Goal: Check status: Check status

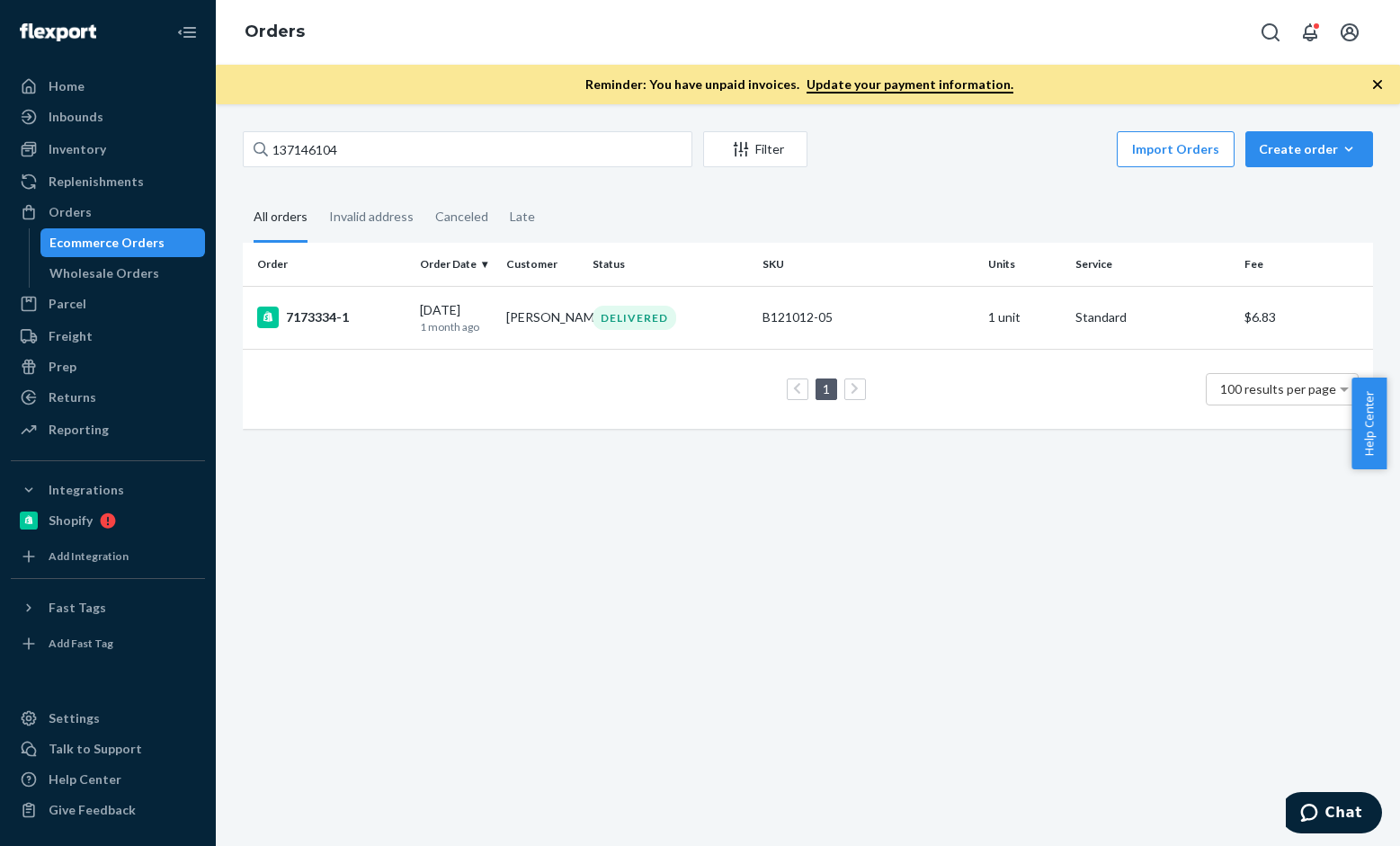
type input "137146104"
click at [325, 323] on div "7185763-2" at bounding box center [332, 318] width 148 height 22
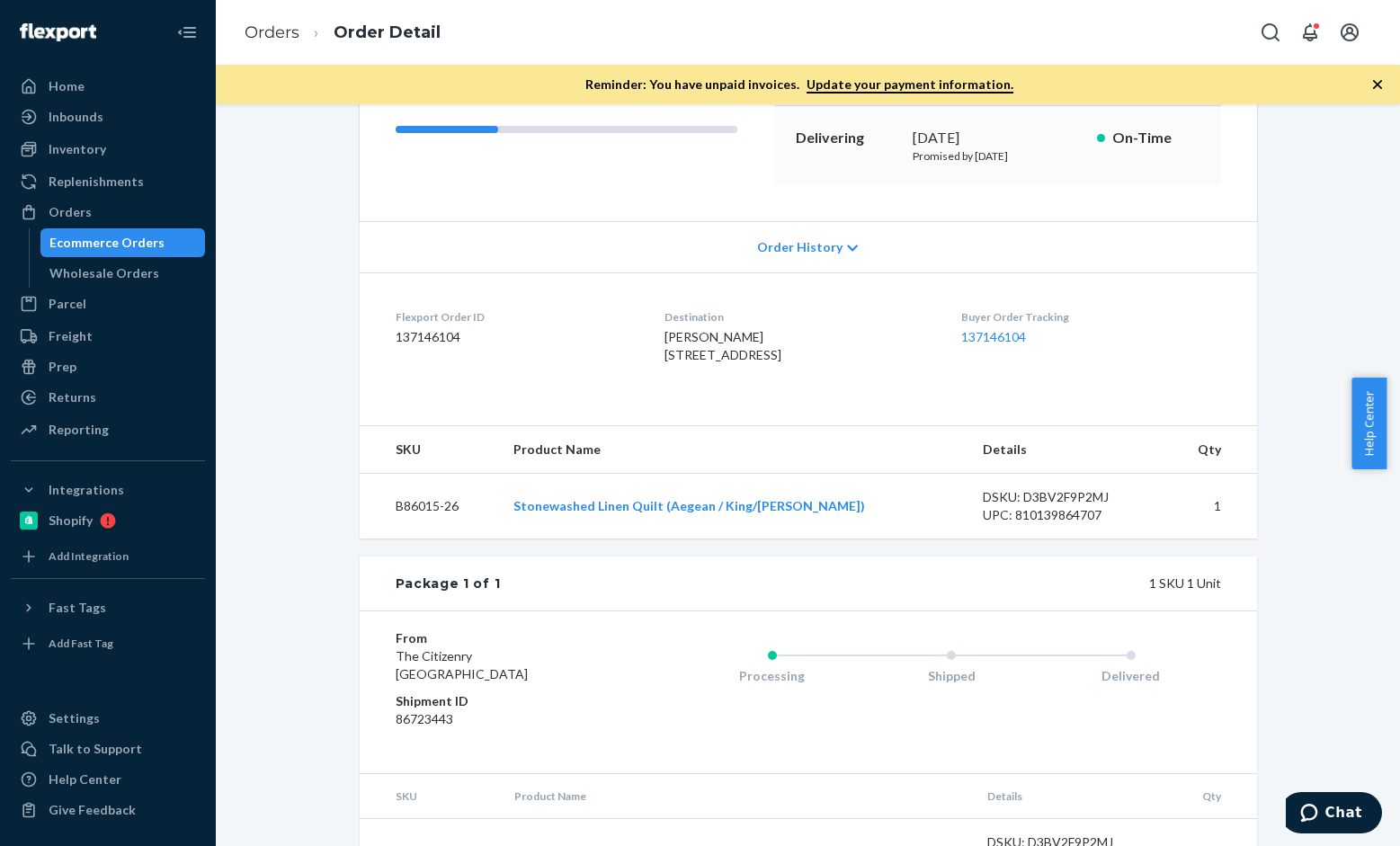
scroll to position [90, 0]
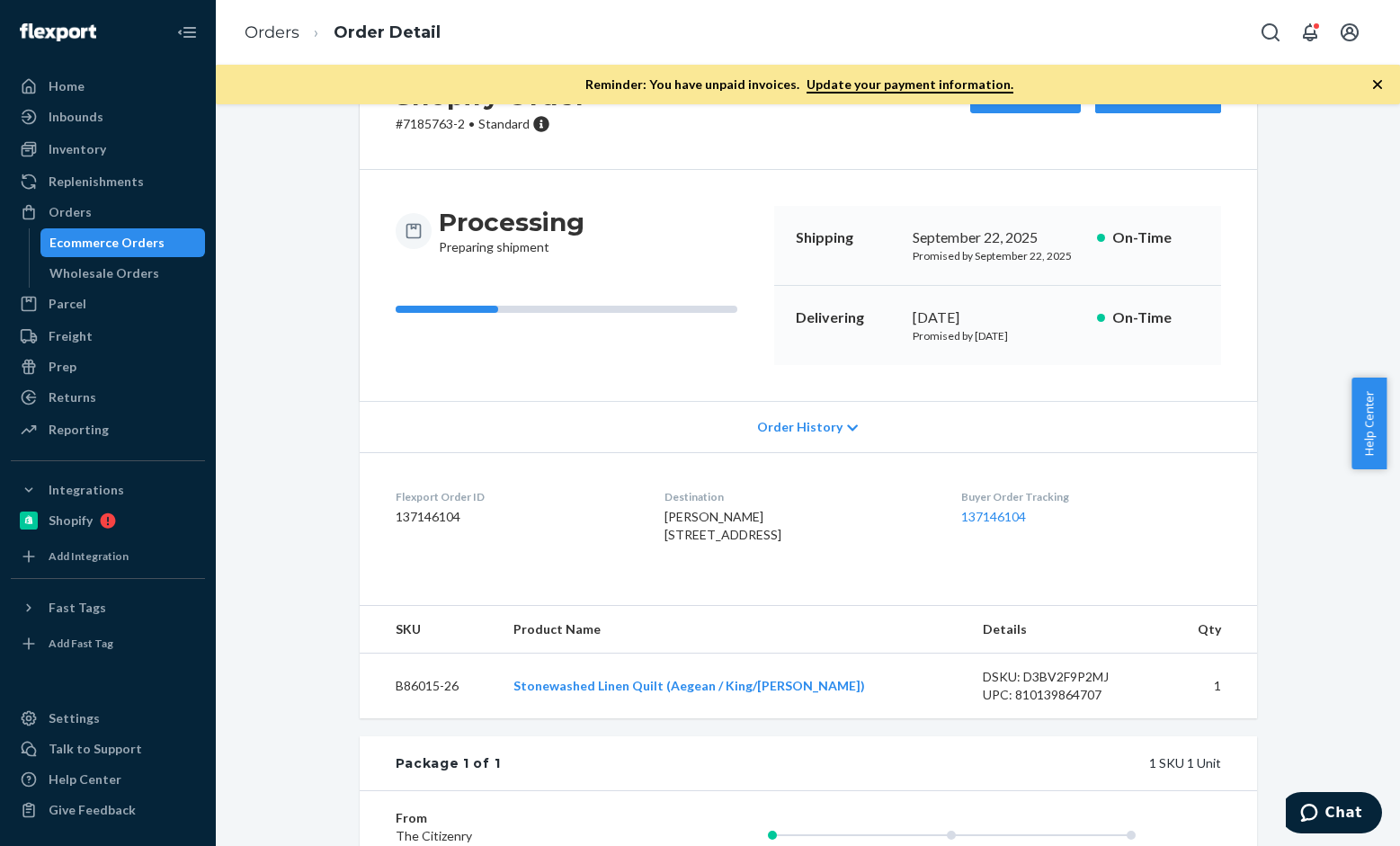
drag, startPoint x: 1312, startPoint y: 248, endPoint x: 1205, endPoint y: 222, distance: 110.1
click at [1312, 248] on div "Shopify Order # 7185763-2 • Standard Cancel Order Duplicate Order Processing Pr…" at bounding box center [807, 563] width 1157 height 1044
click at [279, 22] on li "Orders" at bounding box center [272, 34] width 55 height 24
click at [260, 31] on link "Orders" at bounding box center [272, 33] width 55 height 20
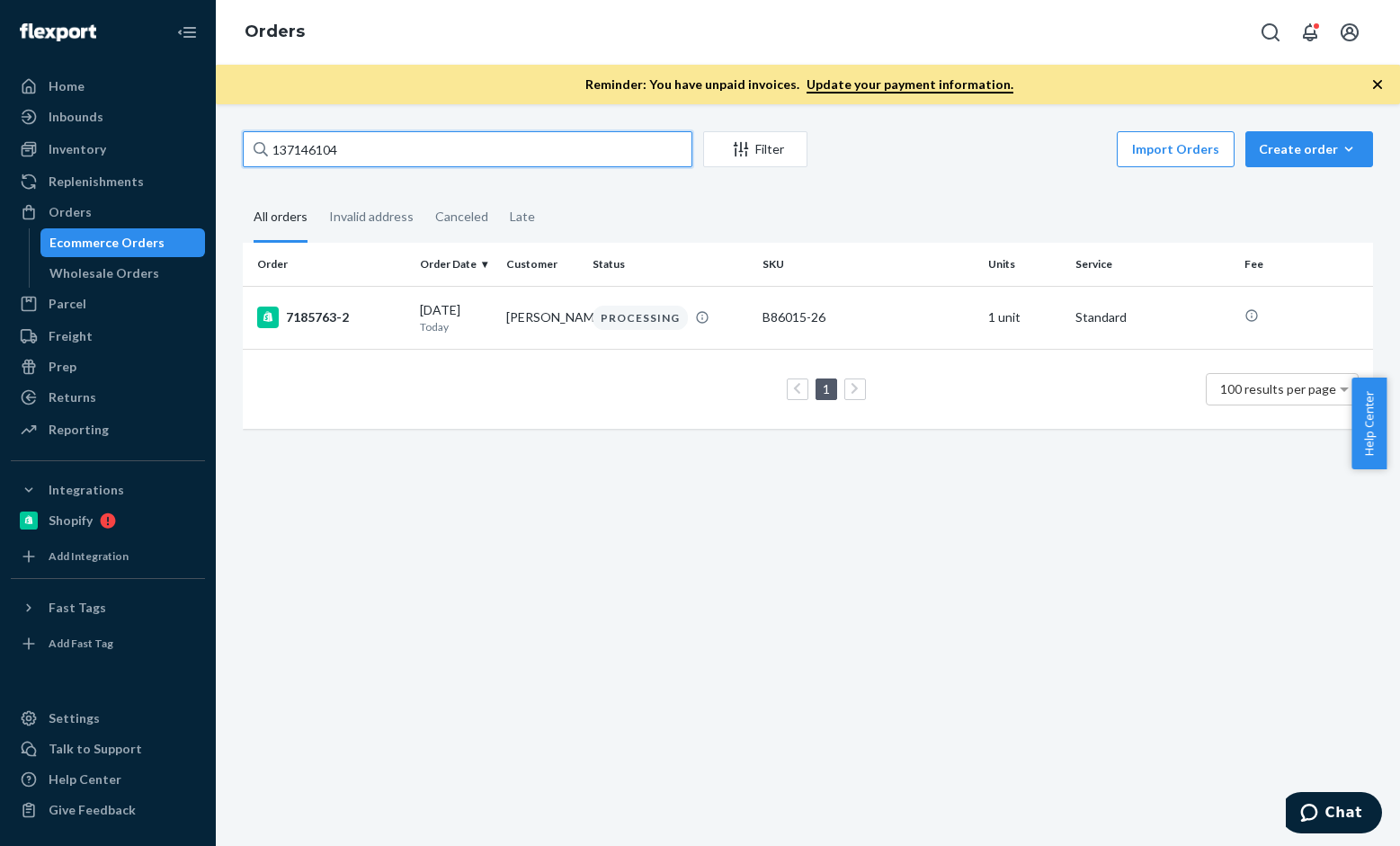
click at [442, 131] on input "137146104" at bounding box center [467, 148] width 450 height 36
click at [442, 142] on input "137146104" at bounding box center [467, 148] width 450 height 36
paste input "00183"
type input "137001834"
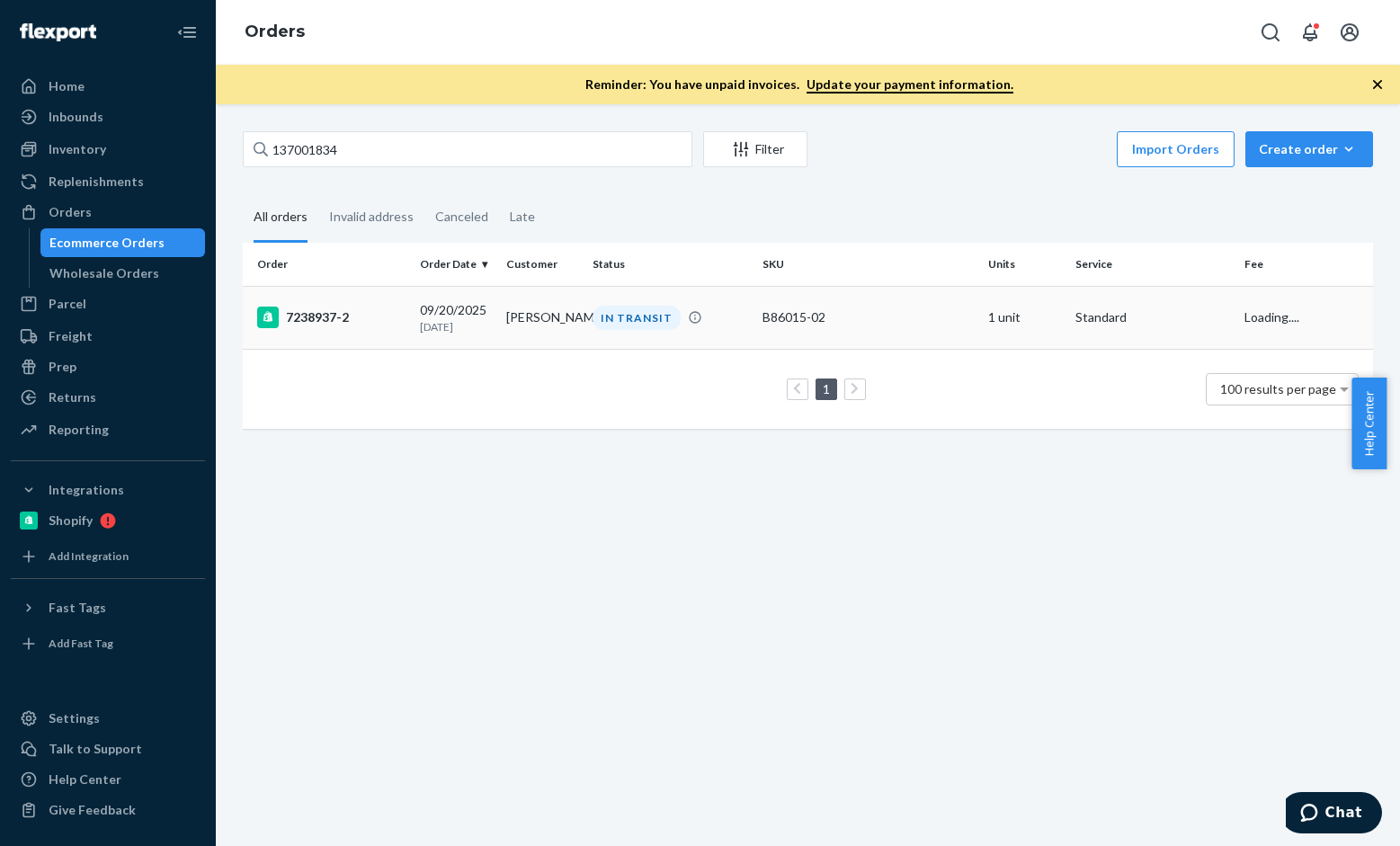
click at [301, 328] on div "7238937-2" at bounding box center [332, 318] width 148 height 22
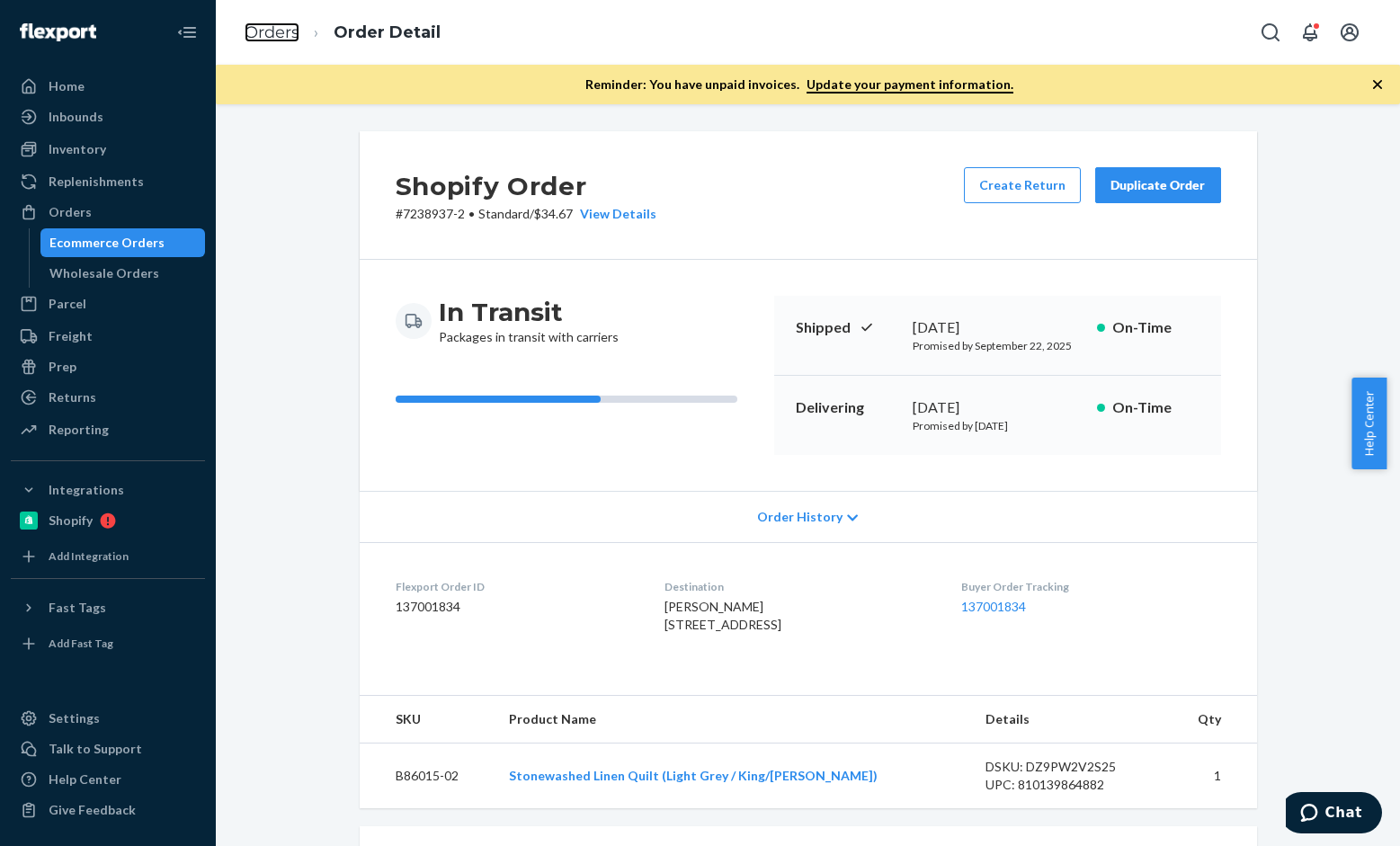
click at [289, 38] on link "Orders" at bounding box center [272, 33] width 55 height 20
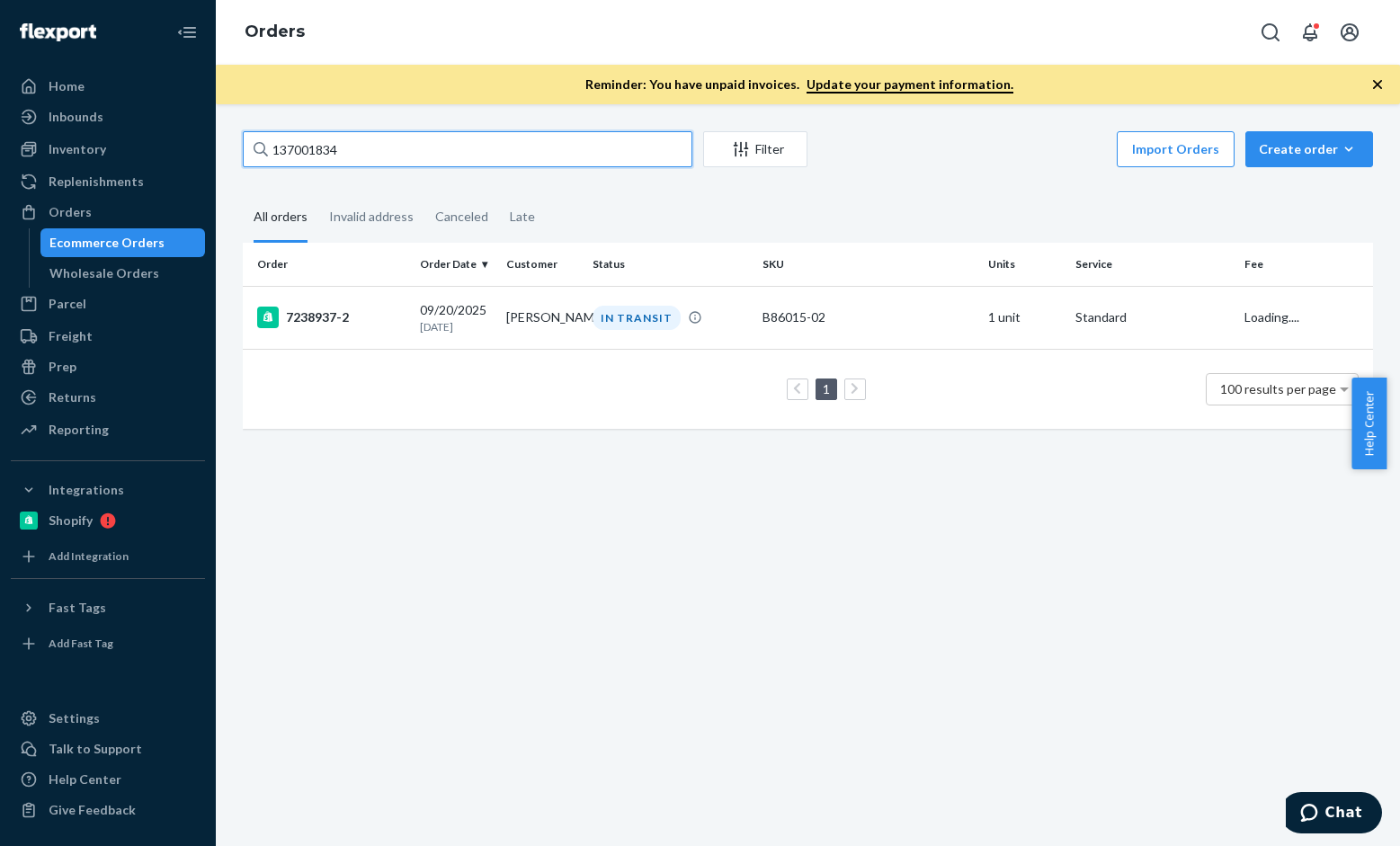
click at [421, 134] on input "137001834" at bounding box center [467, 148] width 450 height 36
paste input "2230"
type input "137002230"
click at [296, 315] on div "7315719-4" at bounding box center [332, 318] width 148 height 22
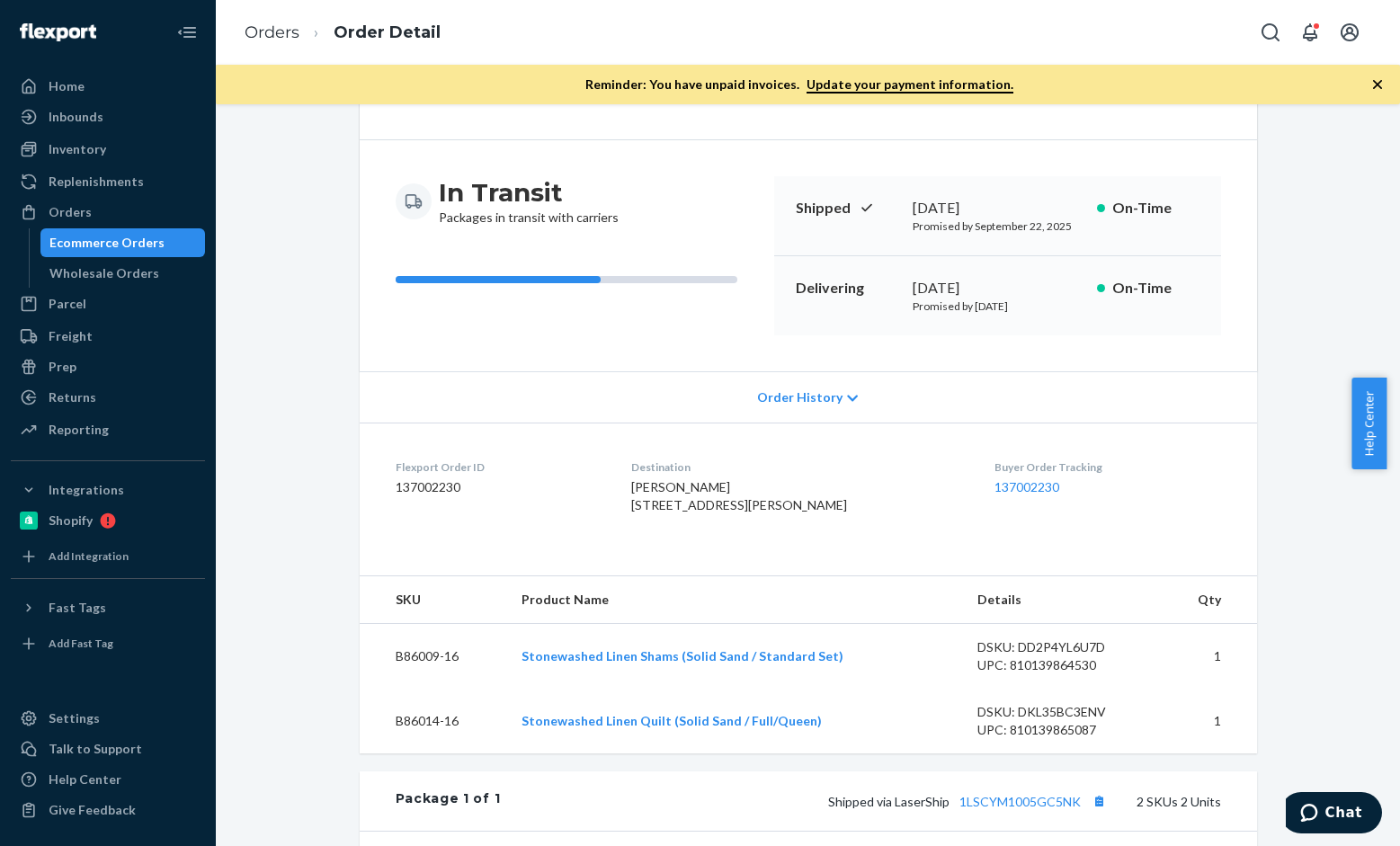
scroll to position [102, 0]
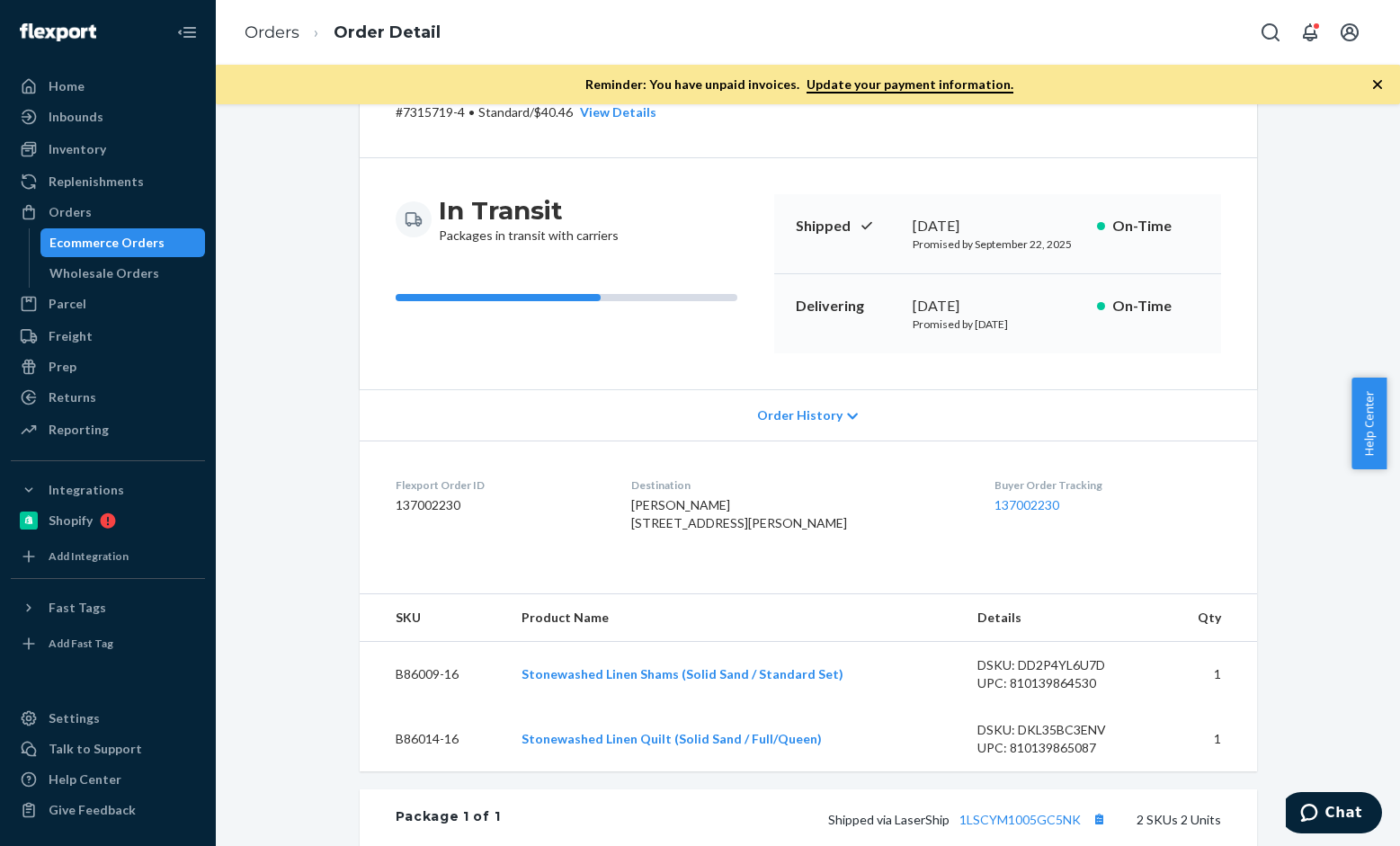
drag, startPoint x: 267, startPoint y: 42, endPoint x: 295, endPoint y: 58, distance: 32.2
click at [267, 42] on li "Orders" at bounding box center [272, 34] width 55 height 24
click at [275, 38] on link "Orders" at bounding box center [272, 33] width 55 height 20
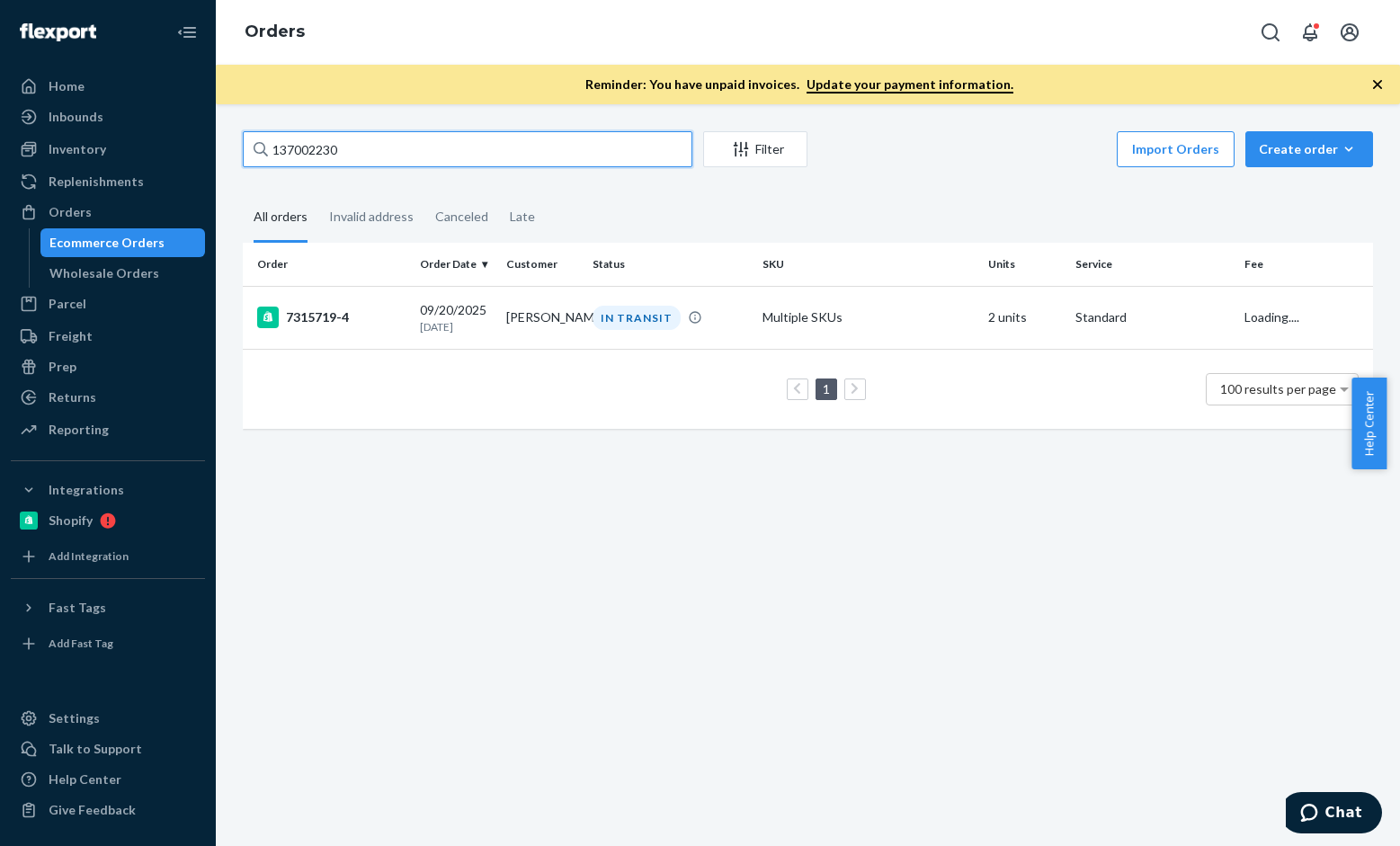
click at [435, 161] on input "137002230" at bounding box center [467, 148] width 450 height 36
paste input "188"
type input "137002188"
click at [328, 324] on div "7333234-1" at bounding box center [332, 318] width 148 height 22
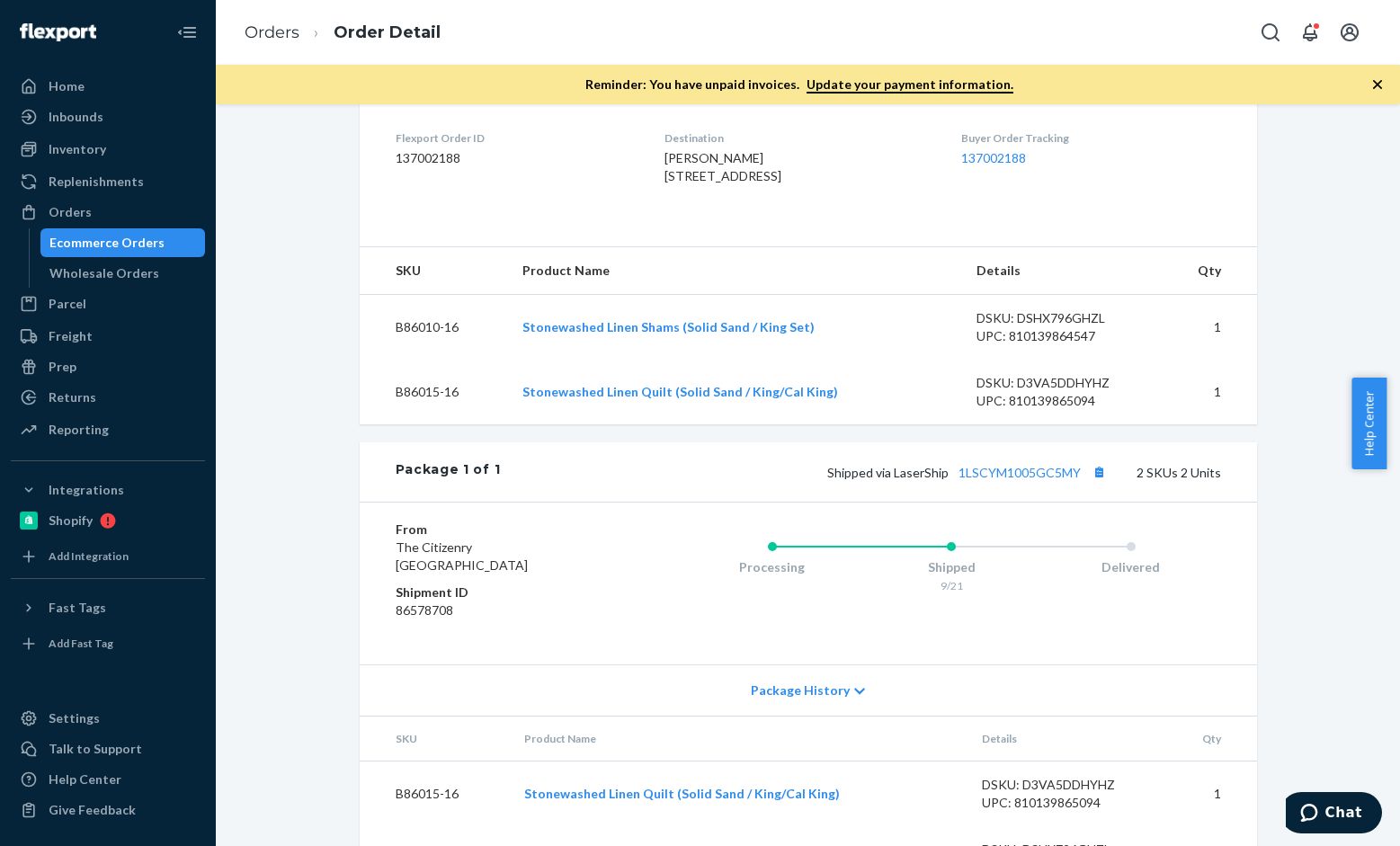
scroll to position [450, 0]
click at [299, 27] on ol "Orders Order Detail" at bounding box center [342, 33] width 224 height 53
click at [271, 41] on link "Orders" at bounding box center [272, 33] width 55 height 20
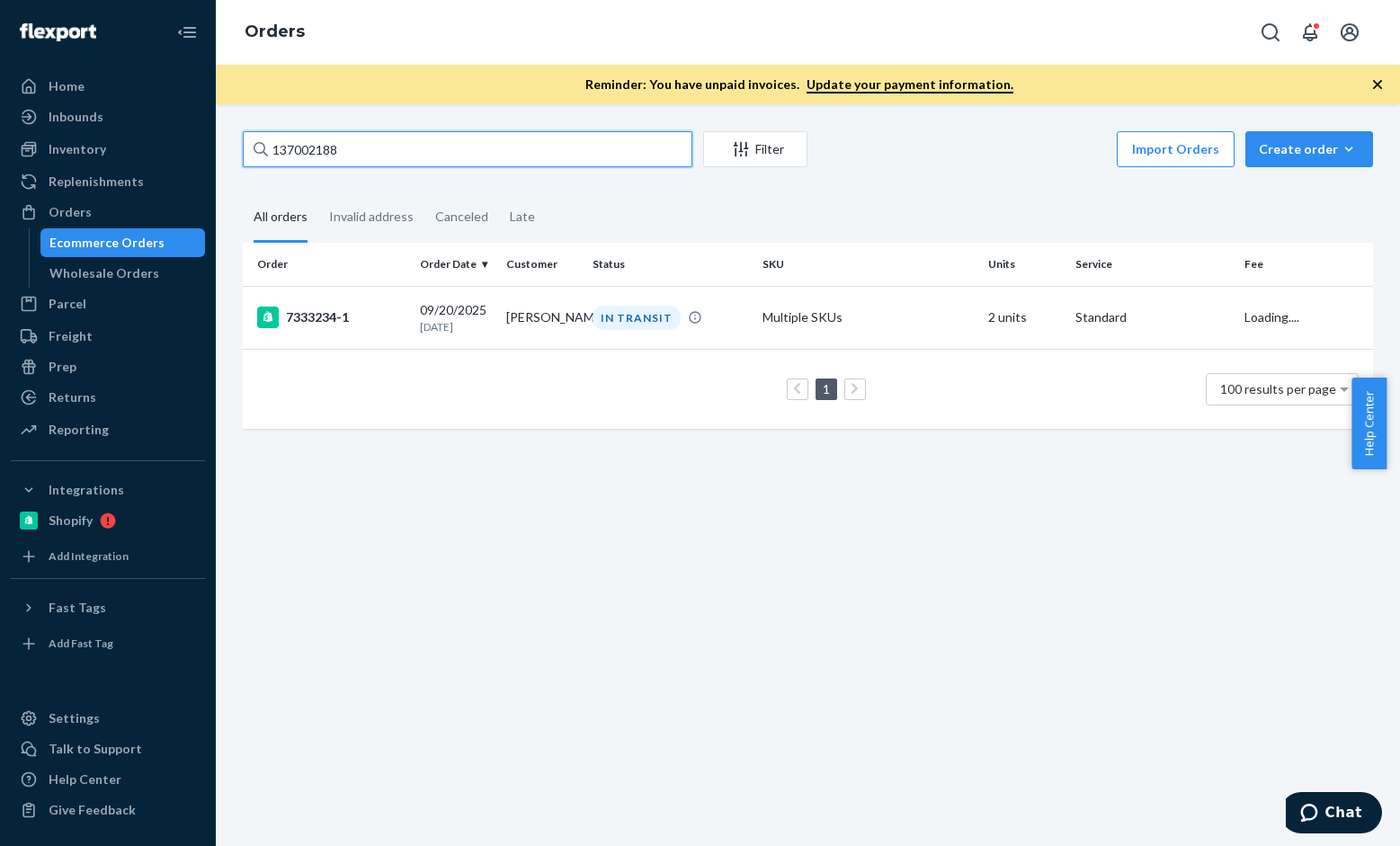
click at [385, 140] on input "137002188" at bounding box center [467, 148] width 450 height 36
paste input "Ryma Biederman"
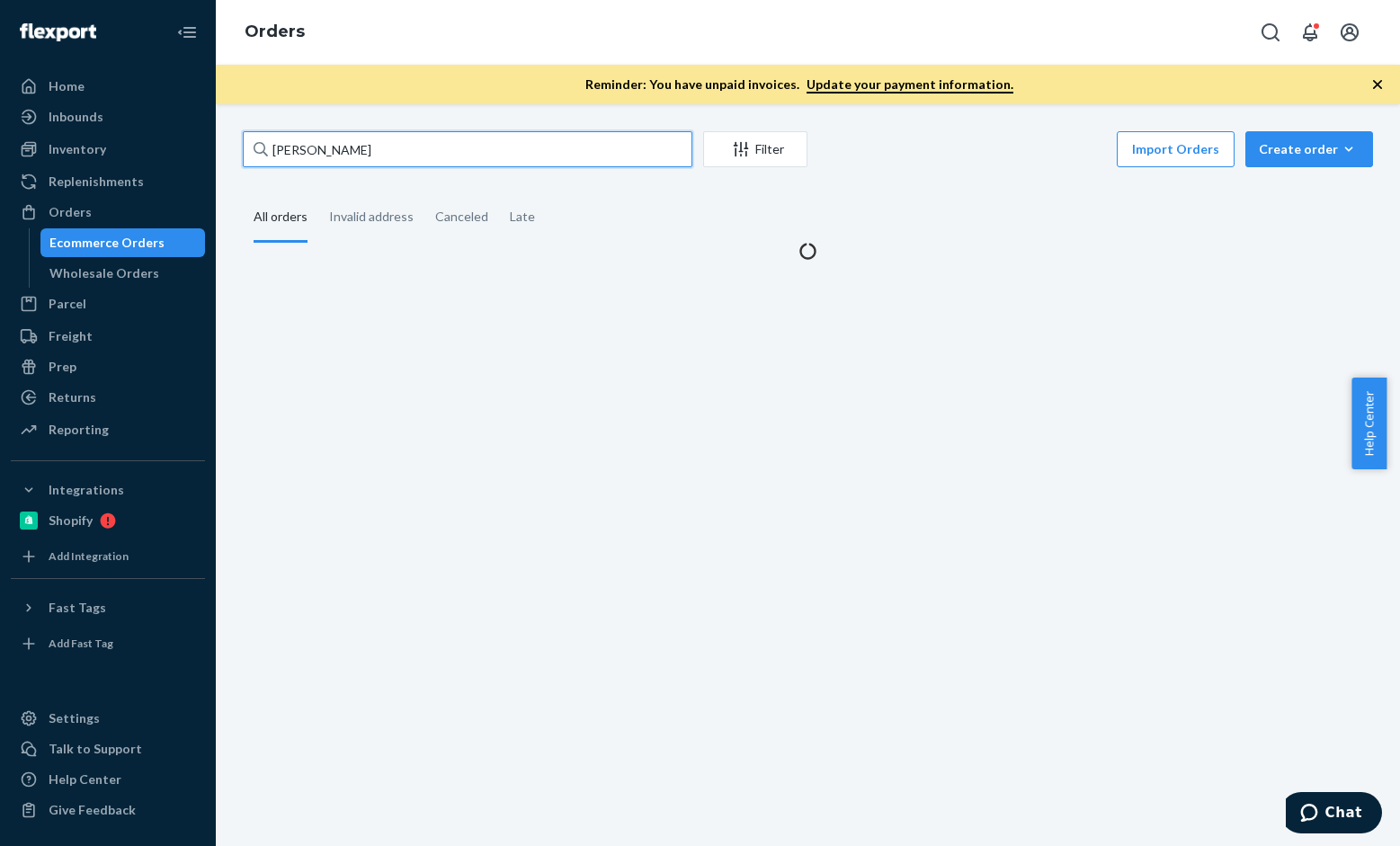
type input "Ryma Biederman"
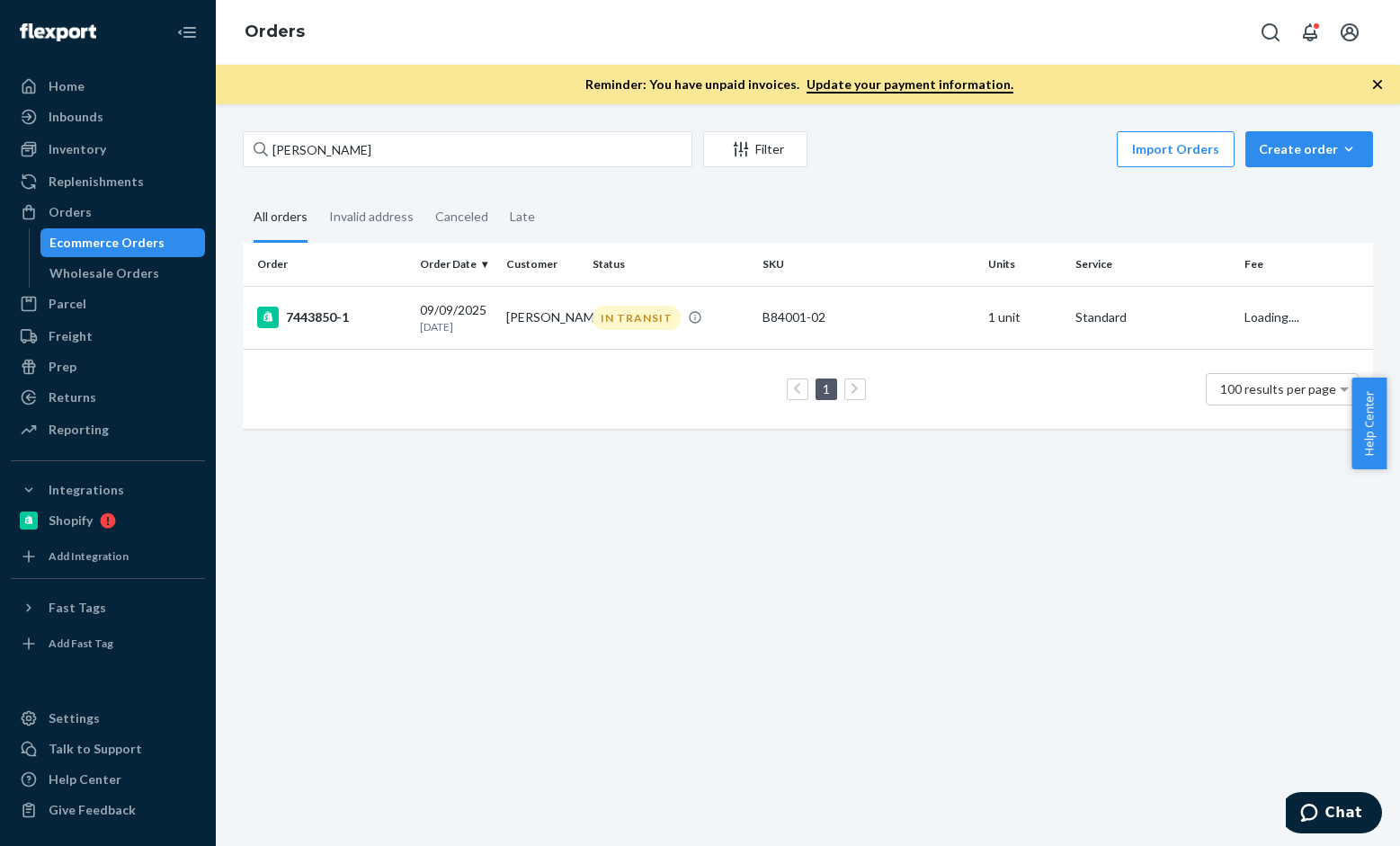
click at [340, 310] on div "7443850-1" at bounding box center [332, 318] width 148 height 22
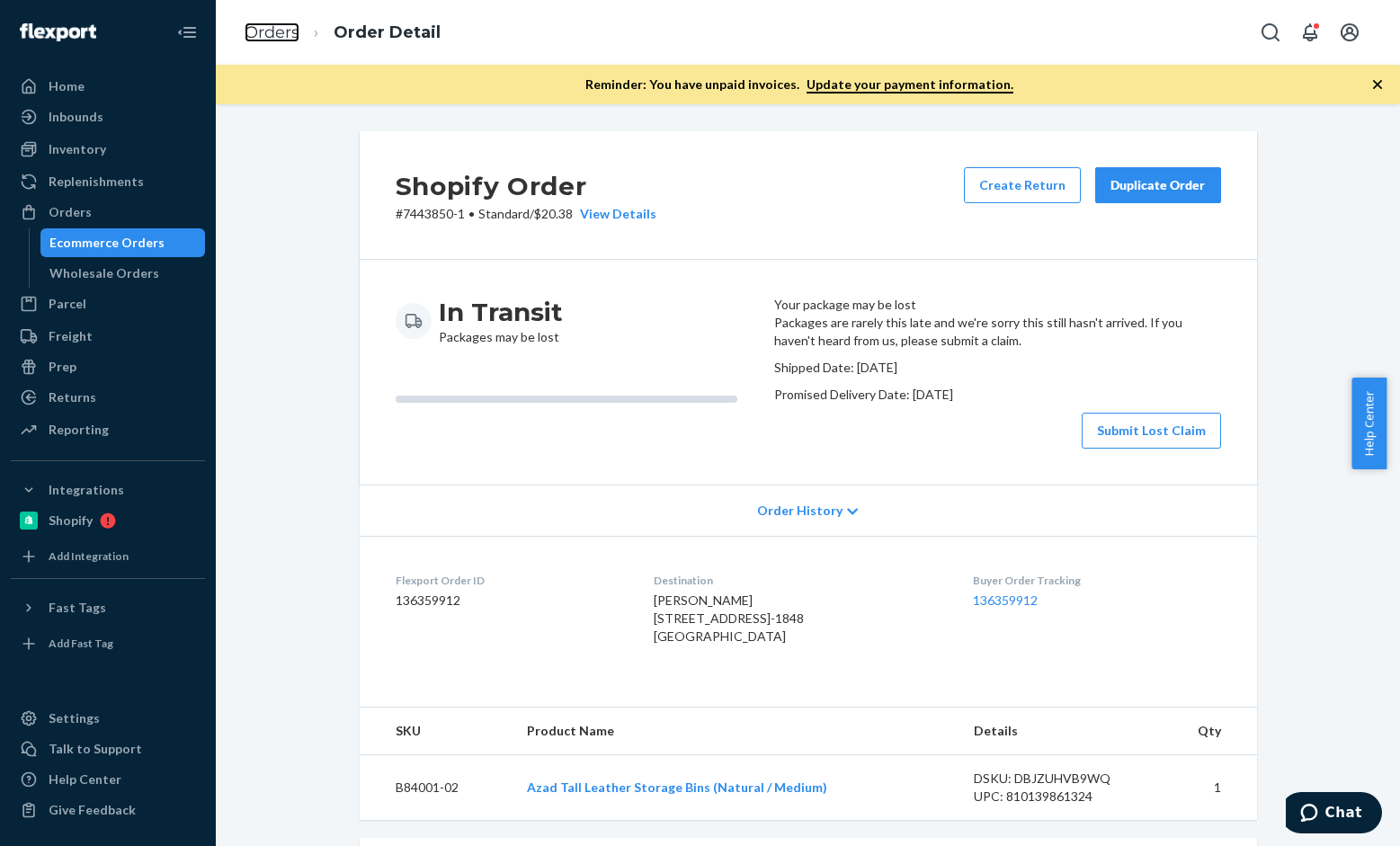
click at [286, 36] on link "Orders" at bounding box center [272, 33] width 55 height 20
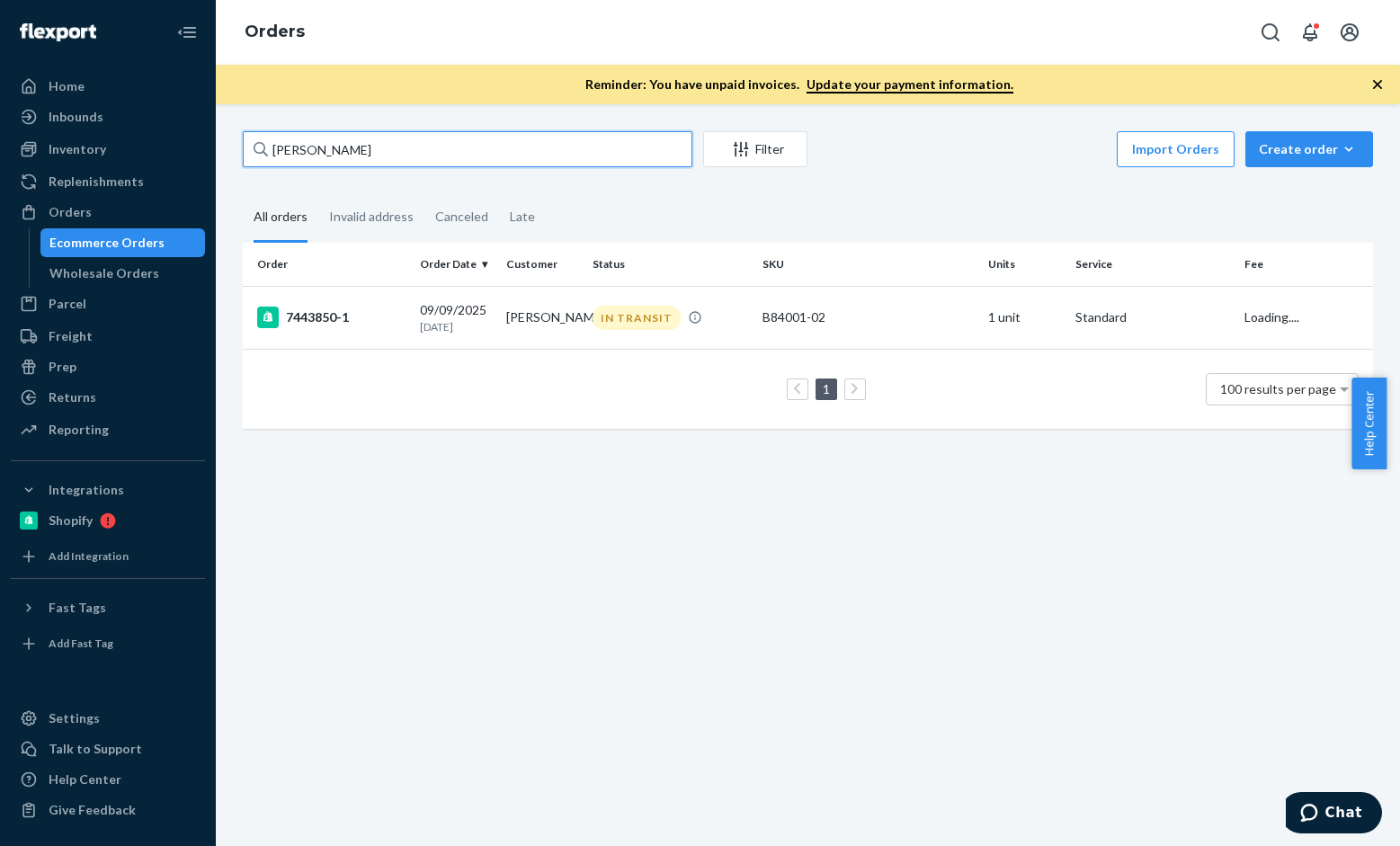
click at [412, 156] on input "Ryma Biederman" at bounding box center [467, 148] width 450 height 36
paste input "Dean Williamso"
type input "Dean Williamson"
click at [291, 314] on div "7318003-1" at bounding box center [332, 318] width 148 height 22
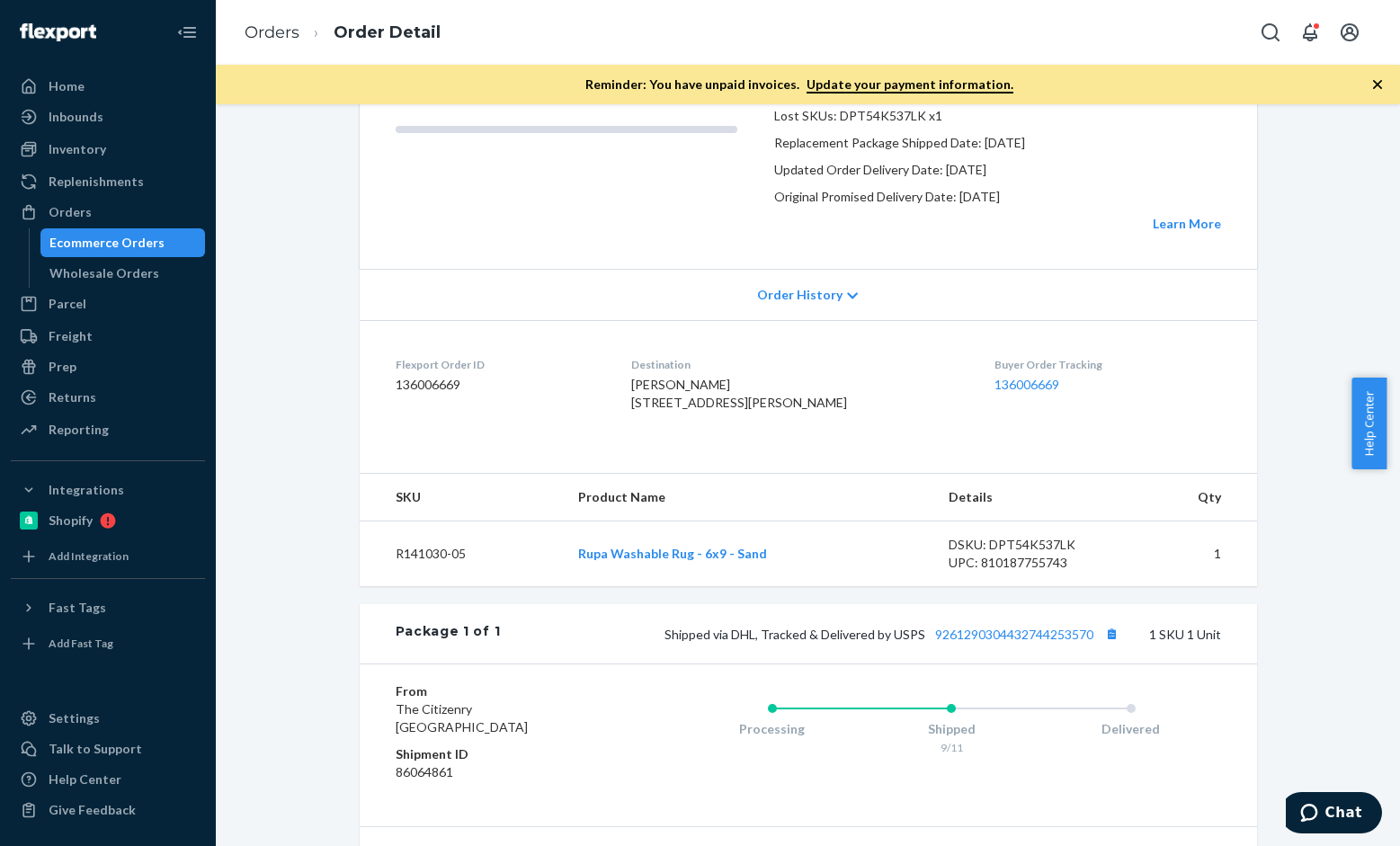
scroll to position [515, 0]
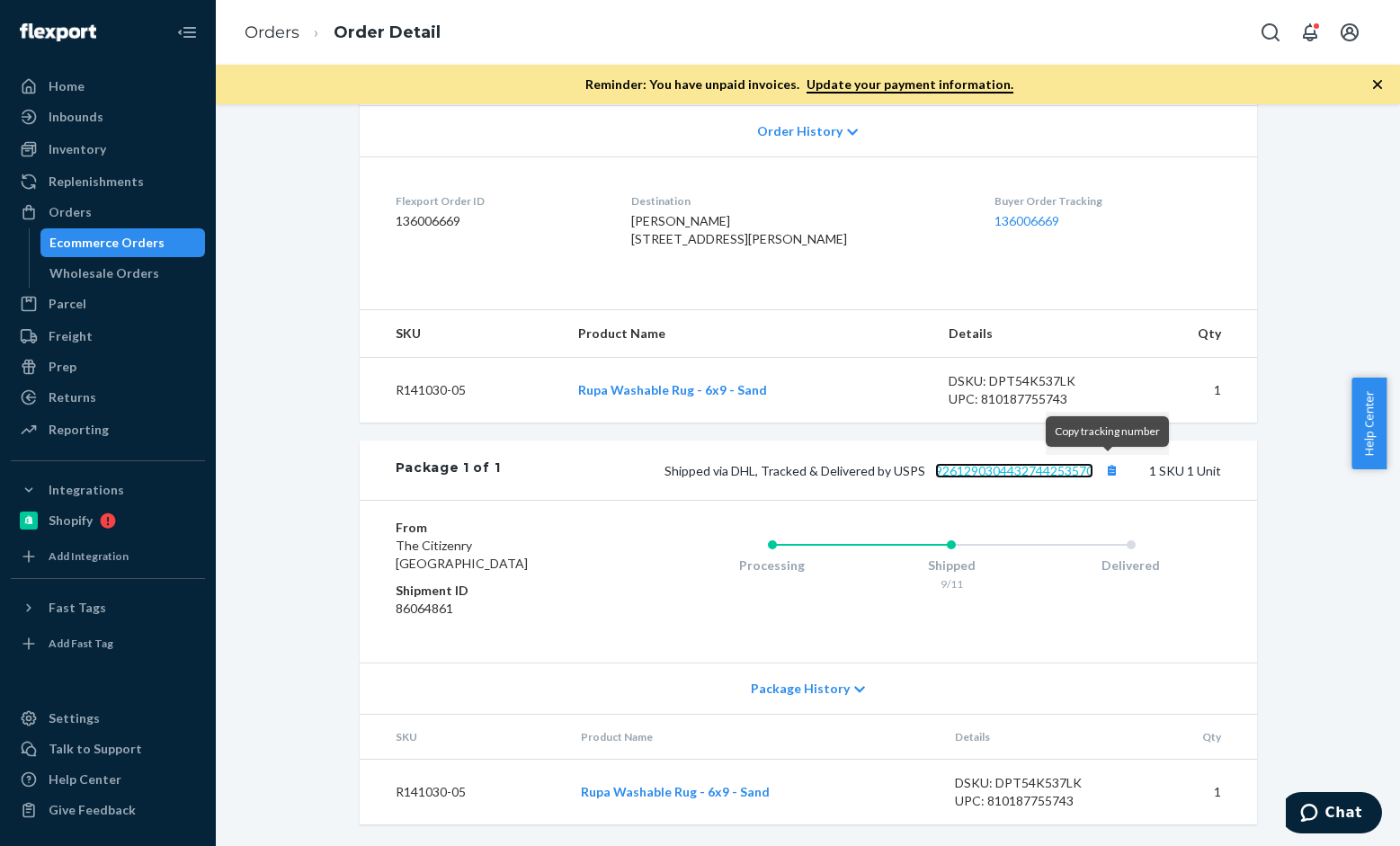
click at [1061, 473] on link "9261290304432744253570" at bounding box center [1013, 470] width 159 height 16
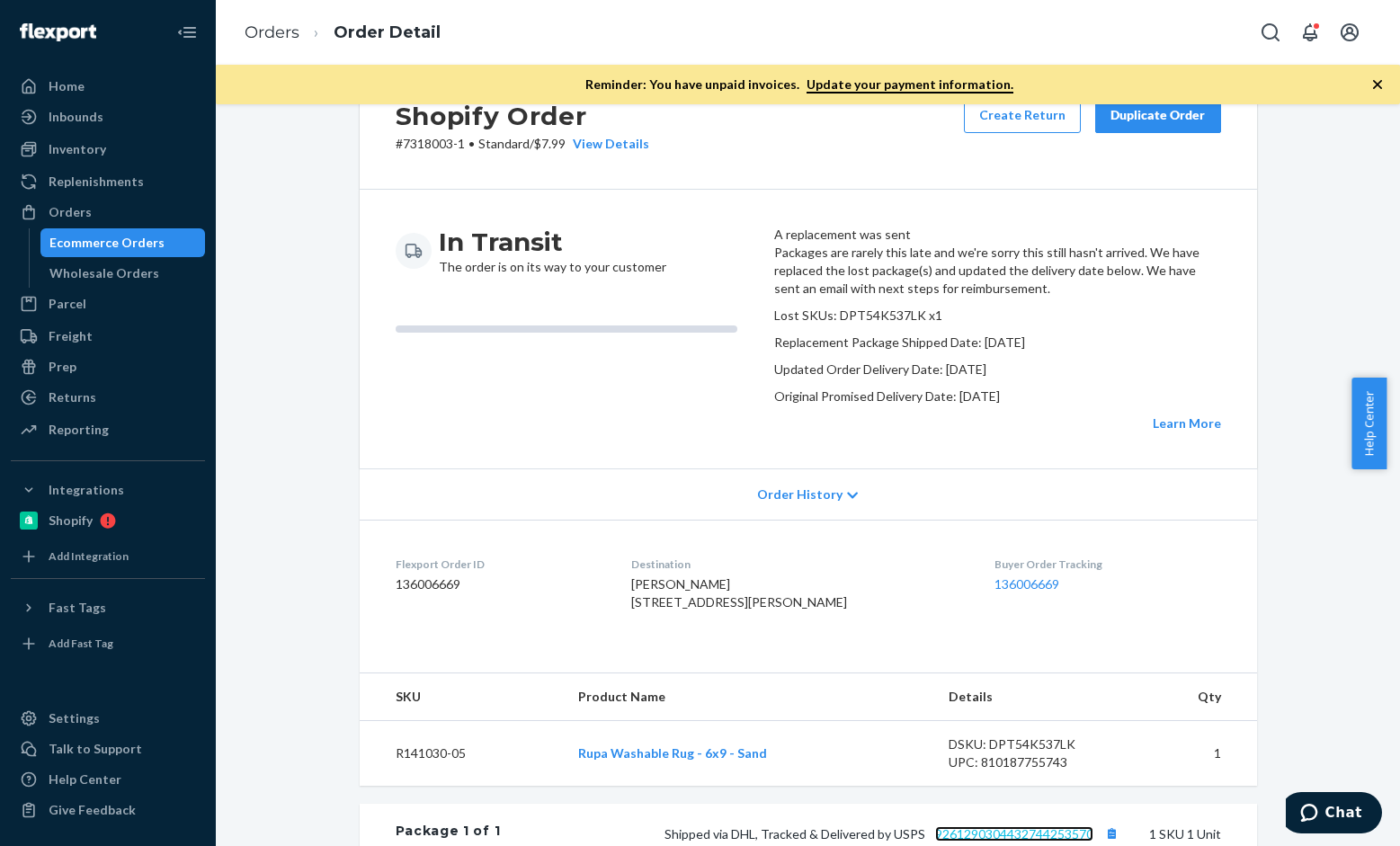
scroll to position [66, 0]
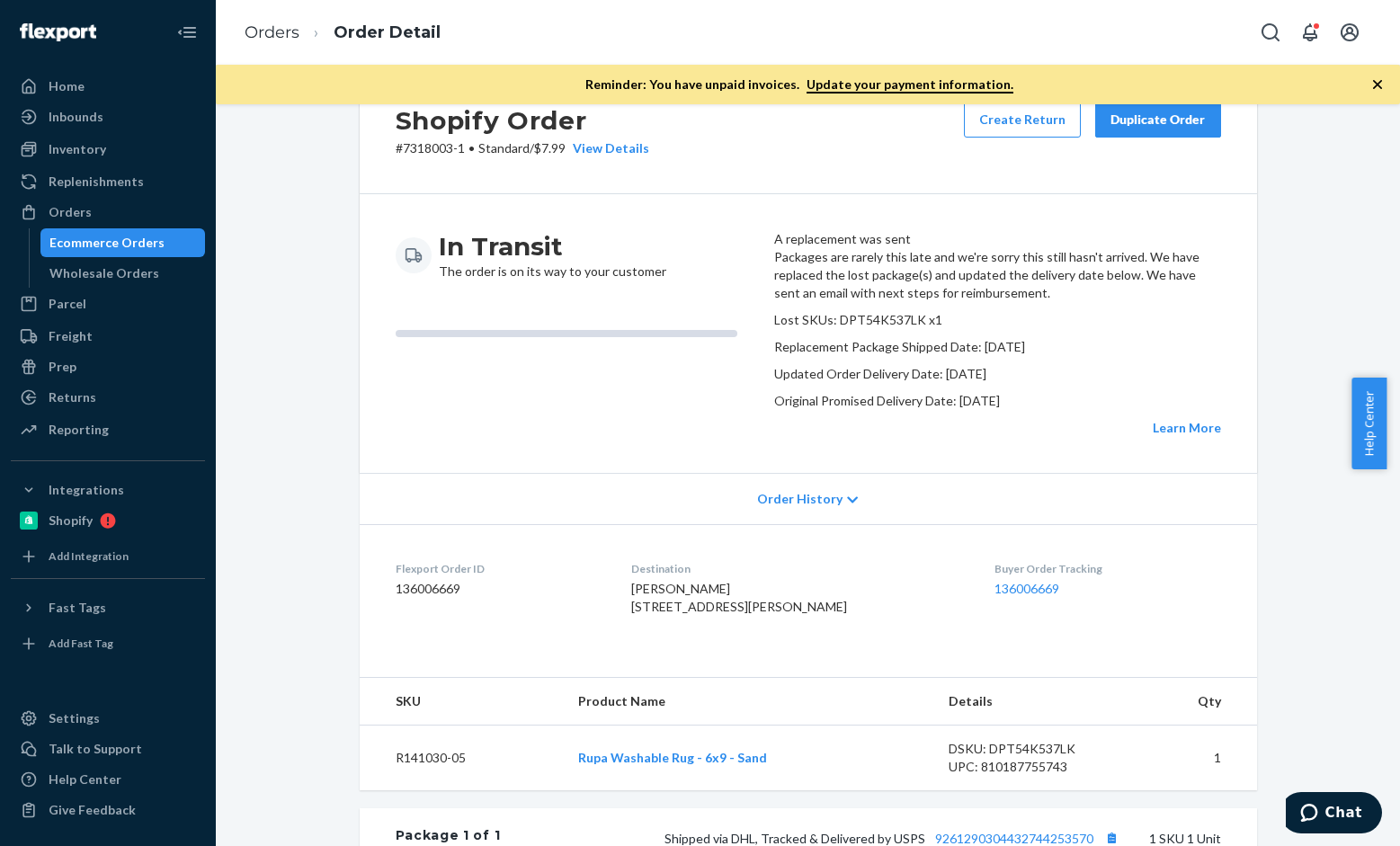
click at [441, 598] on dd "136006669" at bounding box center [499, 589] width 208 height 18
copy dd "136006669"
drag, startPoint x: 1318, startPoint y: 817, endPoint x: 2519, endPoint y: 1555, distance: 1409.6
click at [1318, 817] on icon "Chat" at bounding box center [1309, 813] width 18 height 18
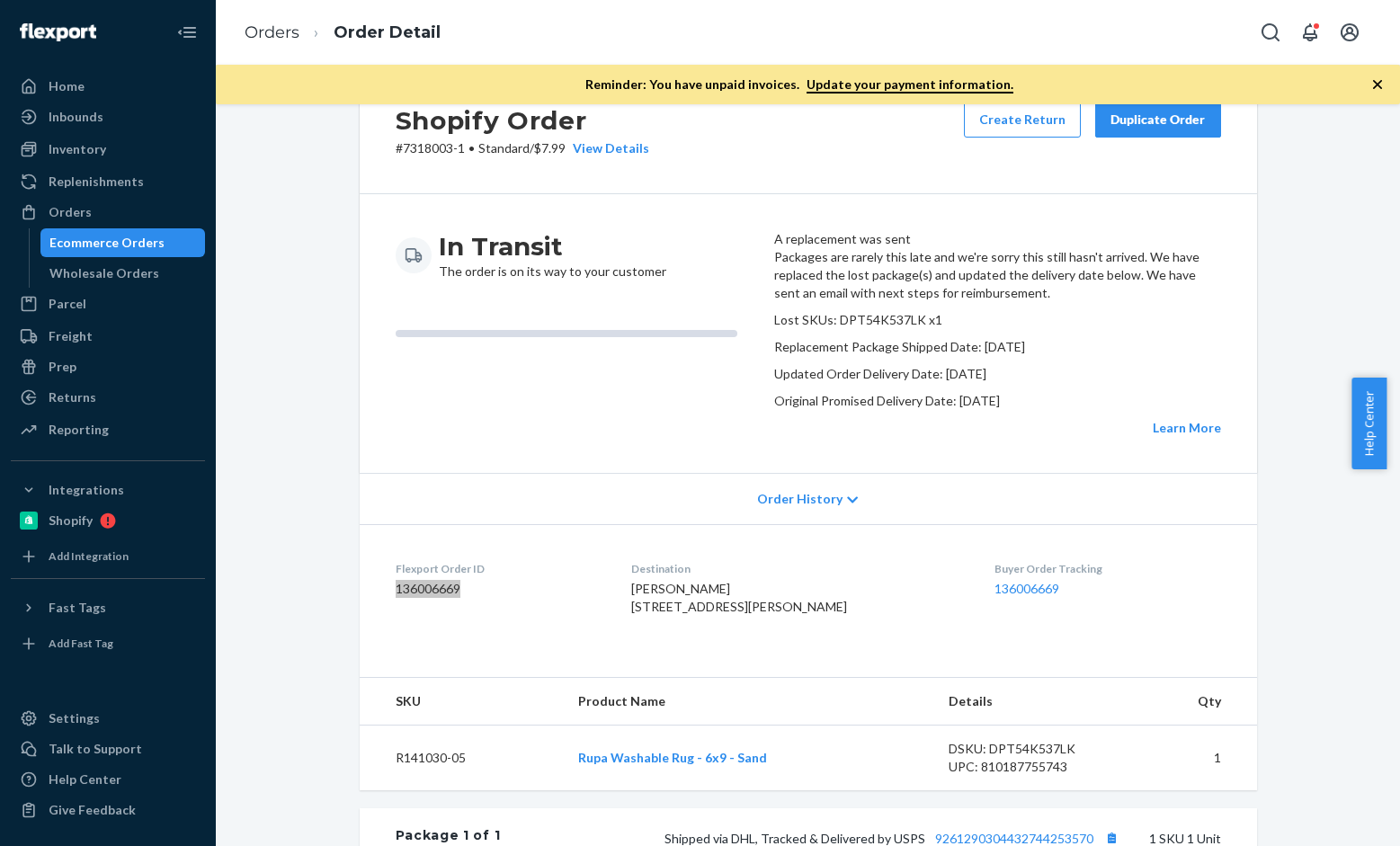
scroll to position [0, 0]
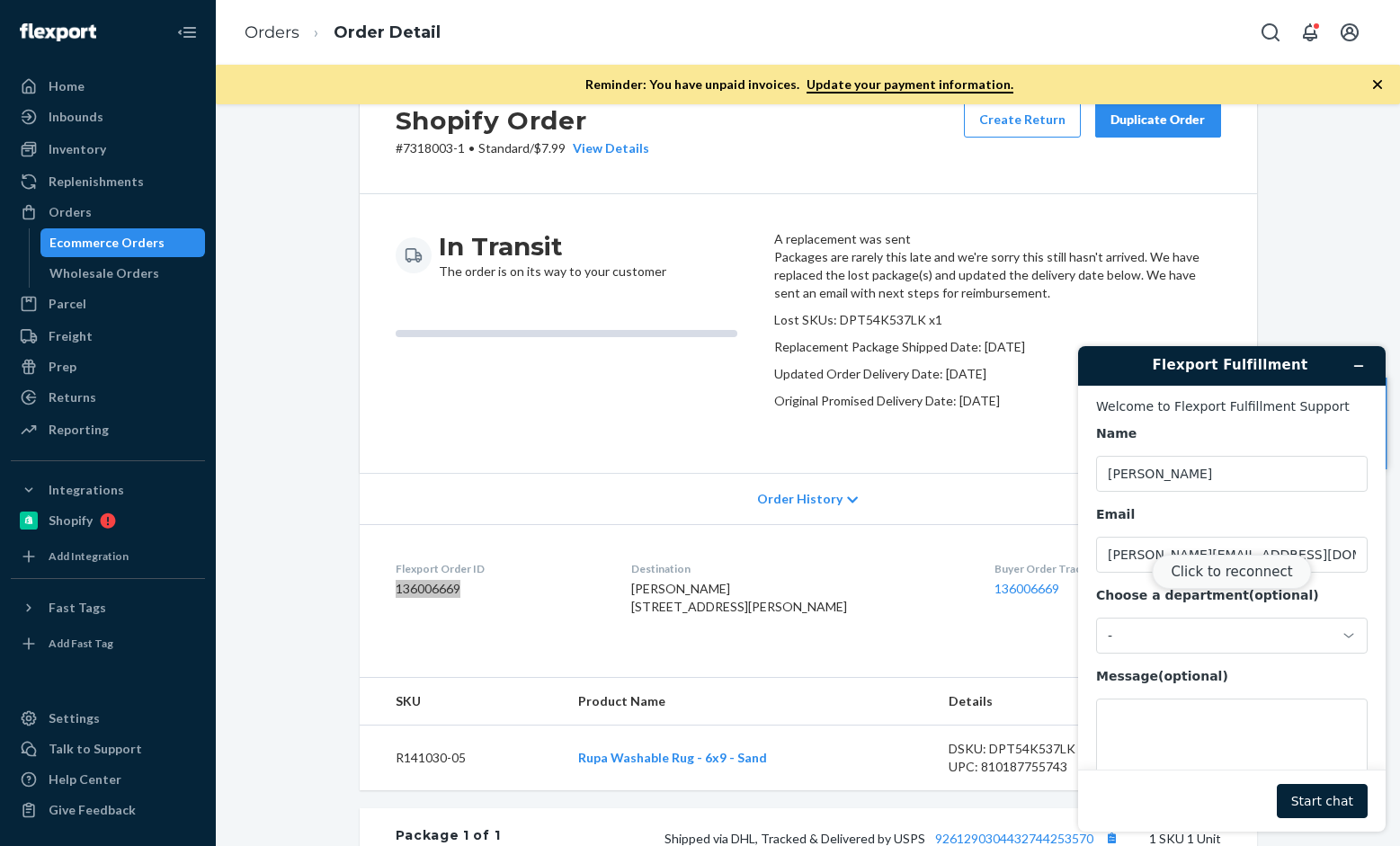
click at [1203, 576] on button "Click to reconnect" at bounding box center [1231, 571] width 159 height 34
click at [1177, 630] on div "Reconnecting..." at bounding box center [1231, 608] width 308 height 448
click at [1177, 630] on div "-" at bounding box center [1220, 636] width 226 height 16
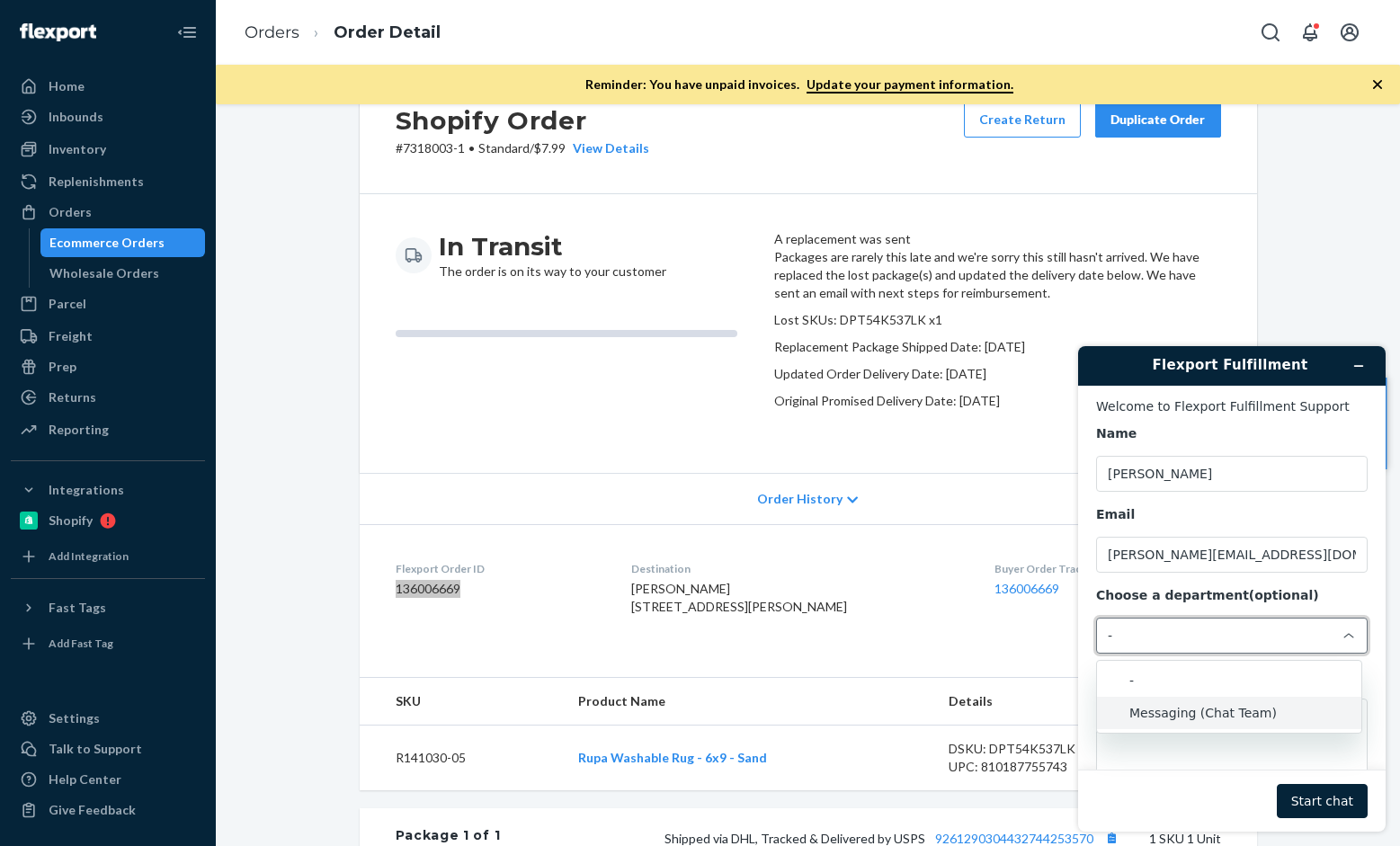
click at [1212, 714] on li "Messaging (Chat Team)" at bounding box center [1229, 712] width 264 height 32
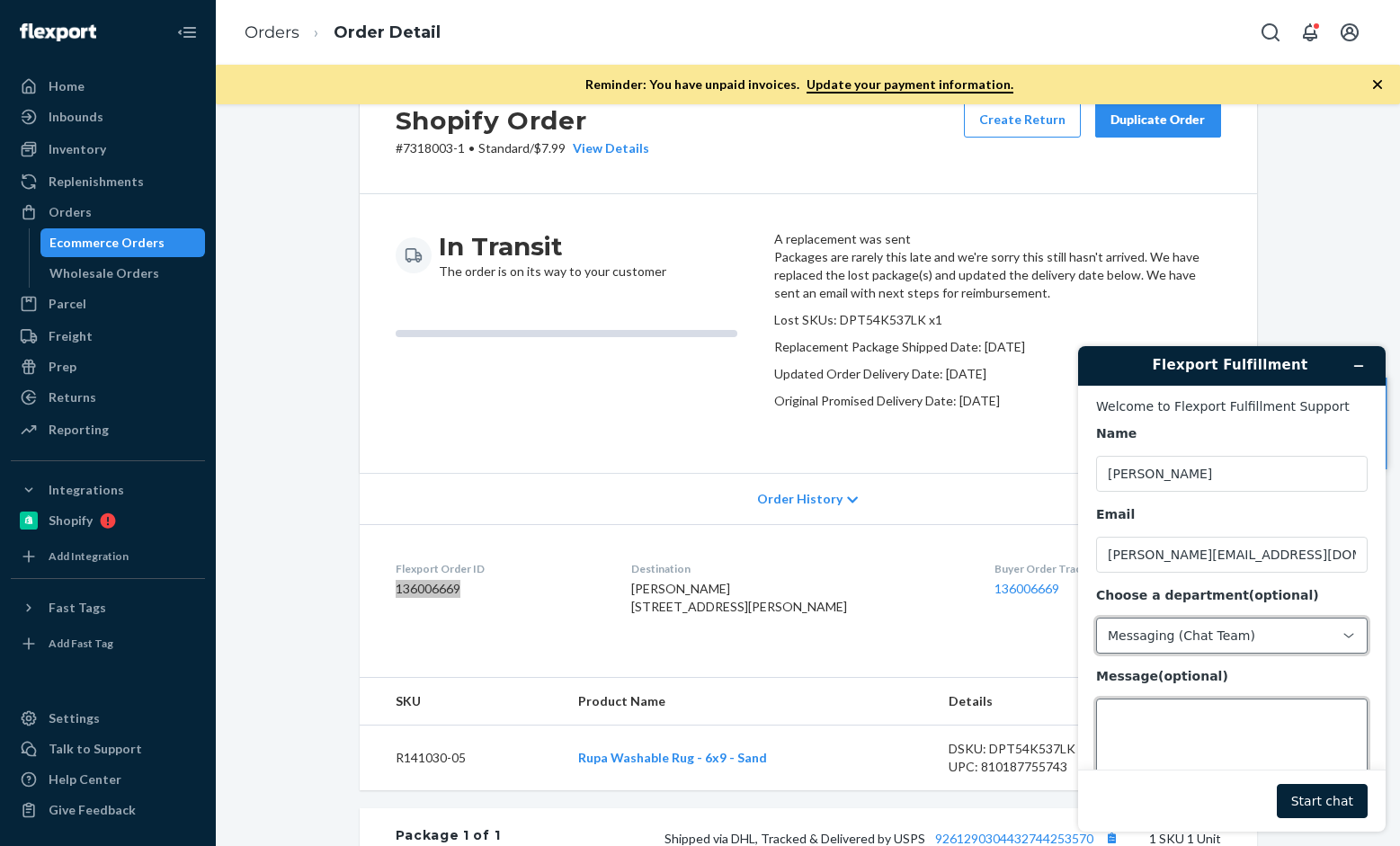
click at [1166, 720] on textarea "Message (optional)" at bounding box center [1231, 749] width 271 height 101
paste textarea "136006669"
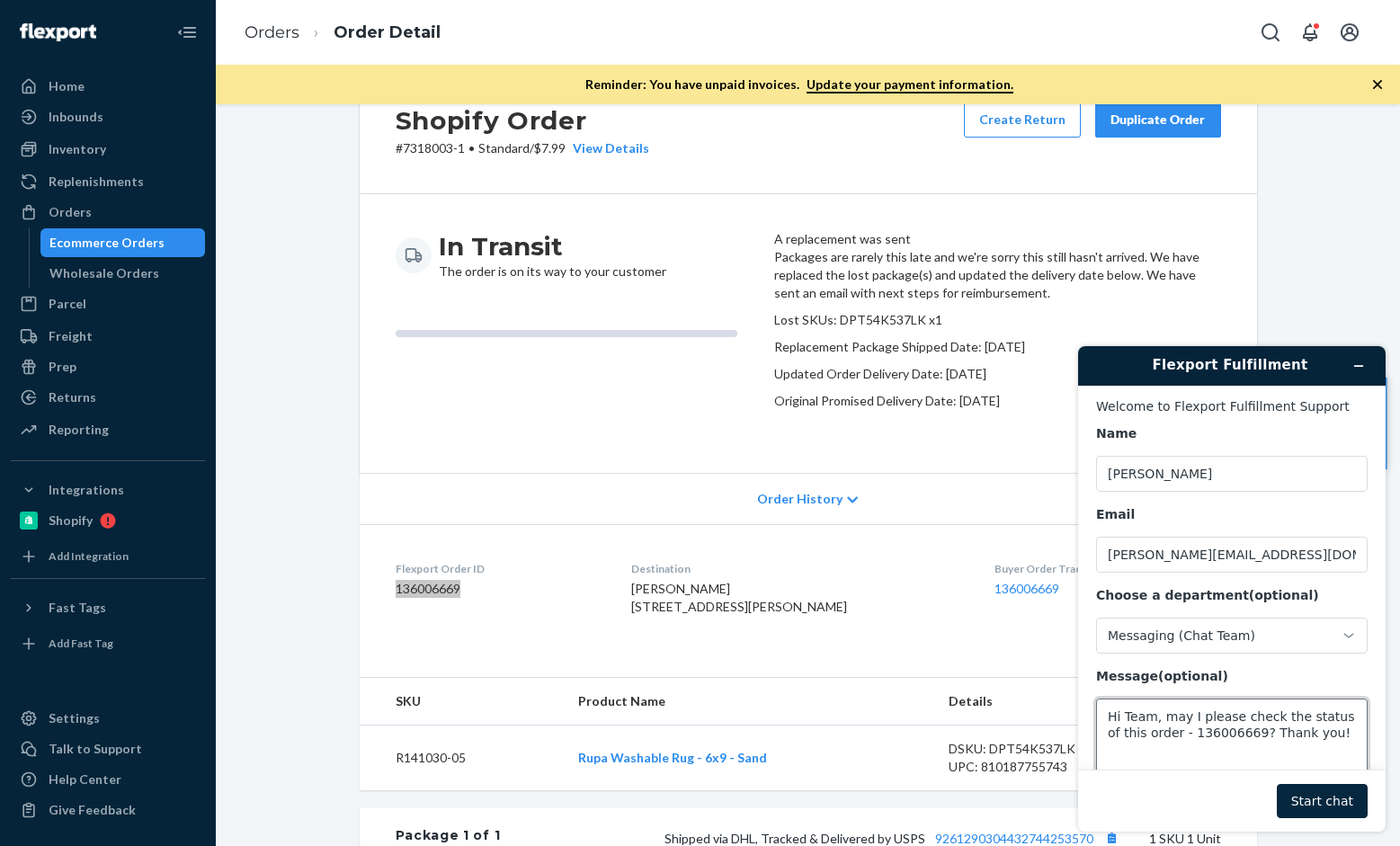
type textarea "Hi Team, may I please check the status of this order - 136006669? Thank you!"
click at [1307, 792] on button "Start chat" at bounding box center [1321, 801] width 91 height 34
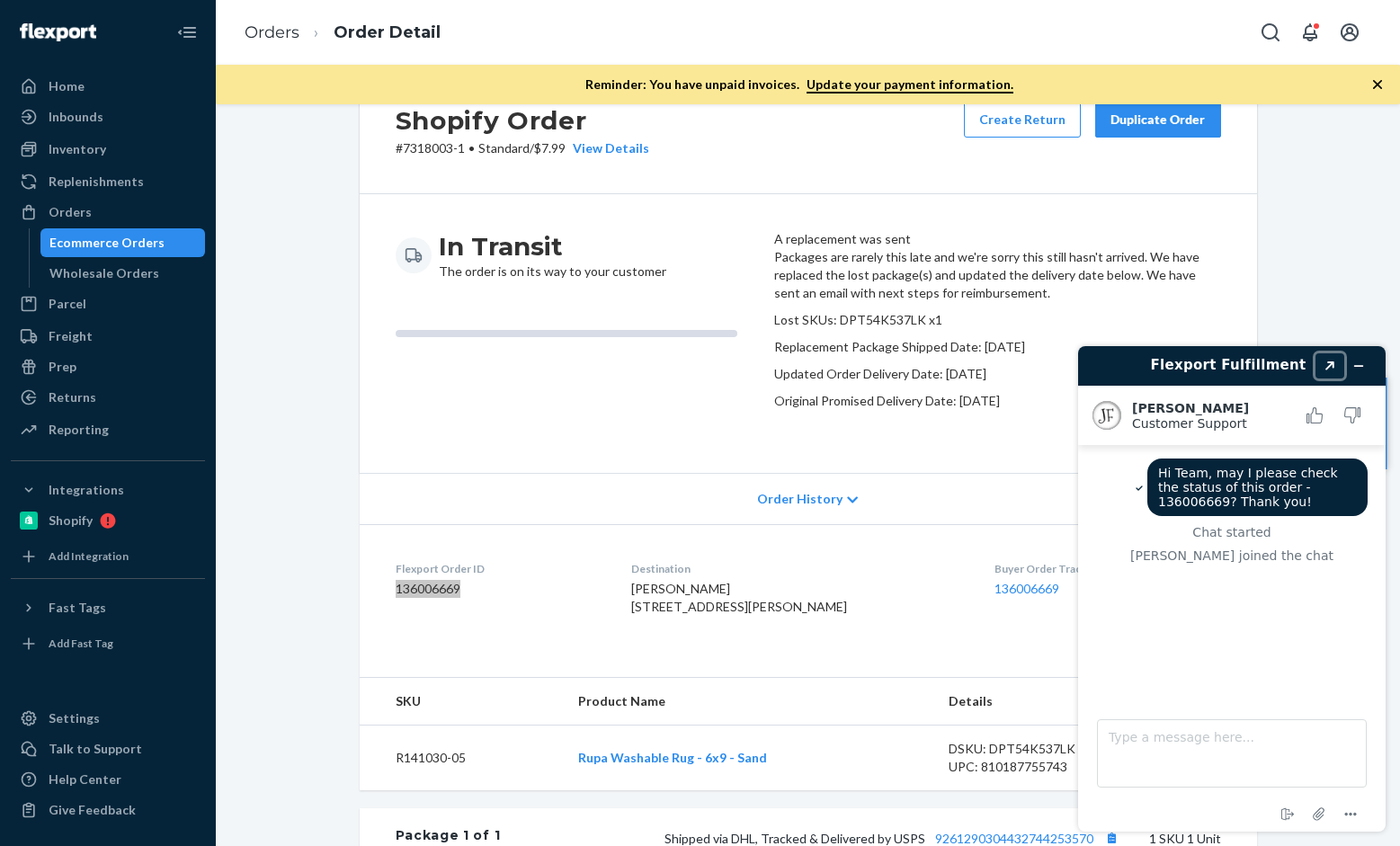
click at [1334, 367] on icon "Created with Sketch." at bounding box center [1329, 366] width 11 height 9
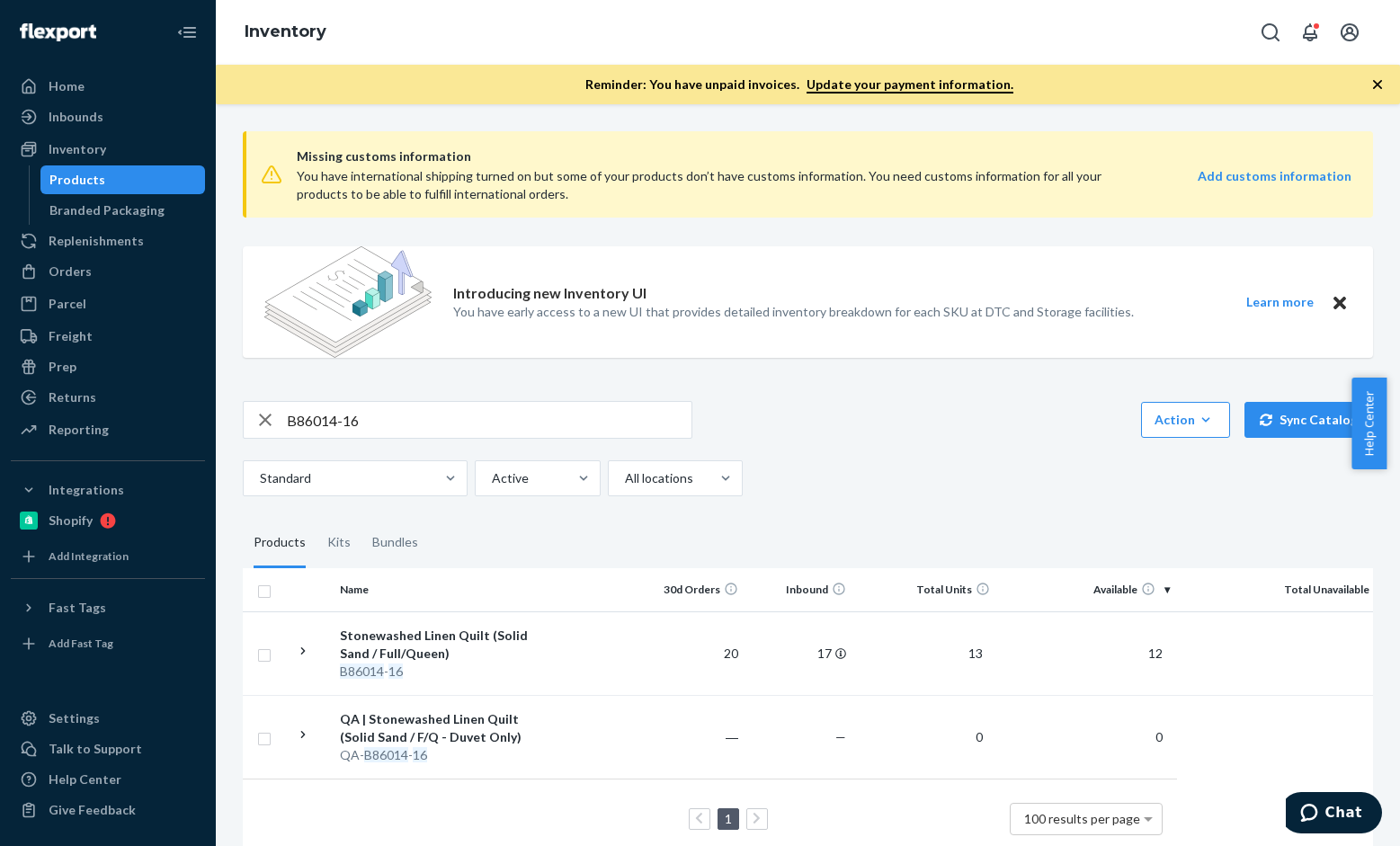
click at [390, 399] on div "Missing customs information You have international shipping turned on but some …" at bounding box center [807, 497] width 1157 height 760
click at [384, 413] on input "B86014-16" at bounding box center [488, 420] width 404 height 36
paste input "R141030-05"
type input "R141030-05"
